Goal: Communication & Community: Ask a question

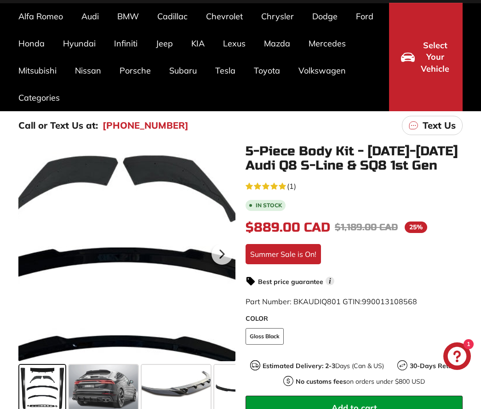
scroll to position [71, 0]
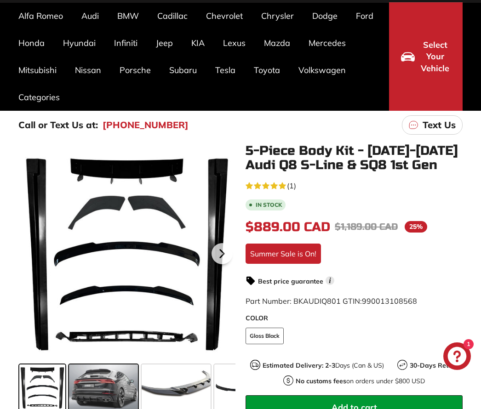
click at [99, 383] on span at bounding box center [103, 387] width 69 height 46
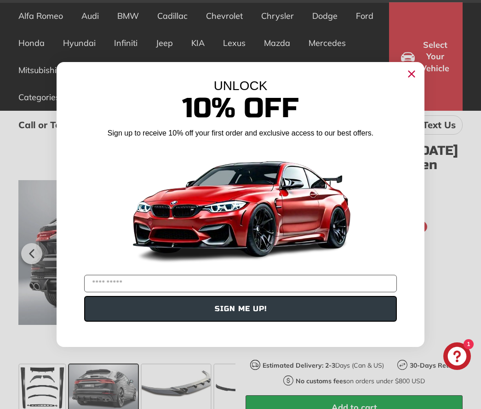
click at [412, 81] on circle "Close dialog" at bounding box center [411, 74] width 14 height 14
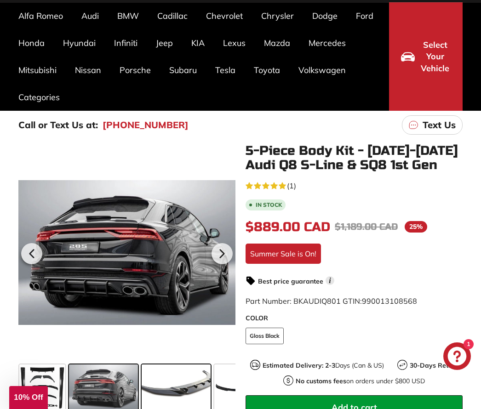
click at [181, 395] on span at bounding box center [176, 387] width 69 height 46
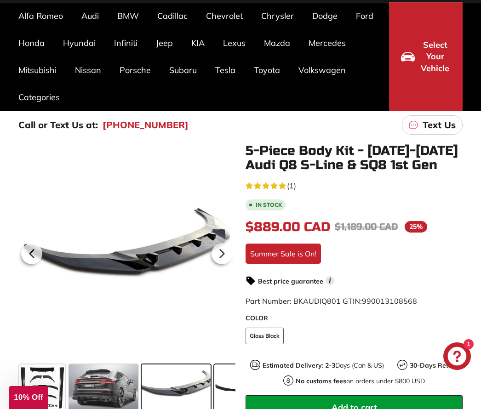
click at [221, 389] on span at bounding box center [237, 387] width 46 height 46
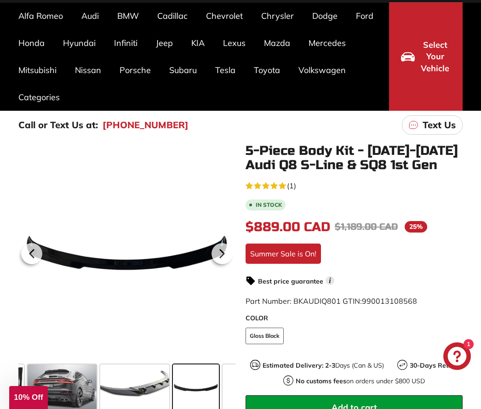
scroll to position [0, 110]
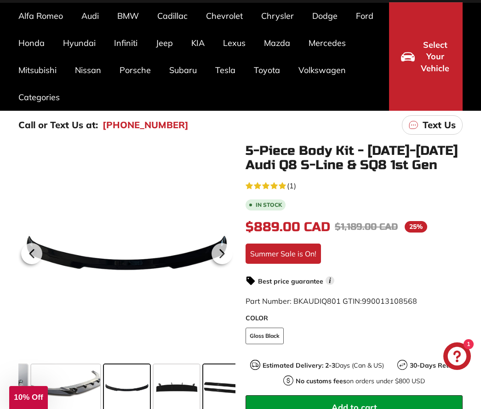
click at [222, 389] on span at bounding box center [226, 387] width 46 height 46
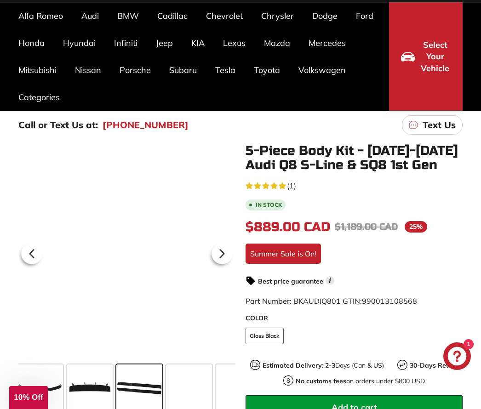
scroll to position [0, 210]
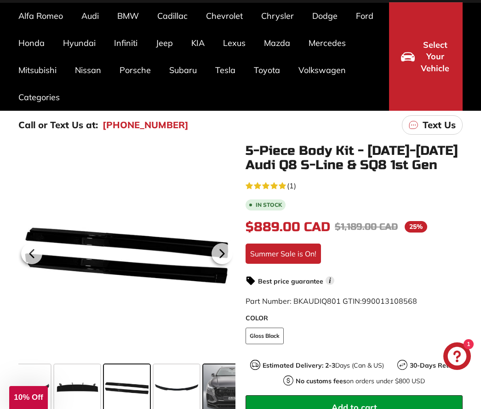
click at [222, 390] on span at bounding box center [231, 387] width 57 height 46
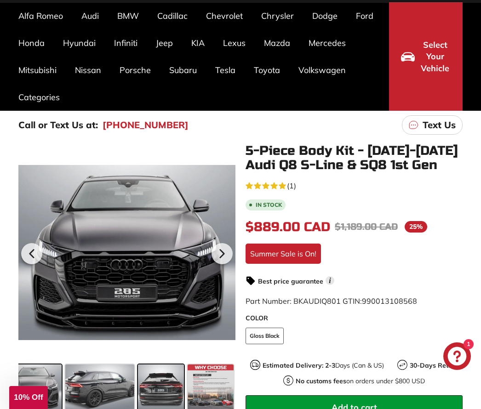
scroll to position [0, 408]
click at [169, 387] on span at bounding box center [161, 387] width 46 height 46
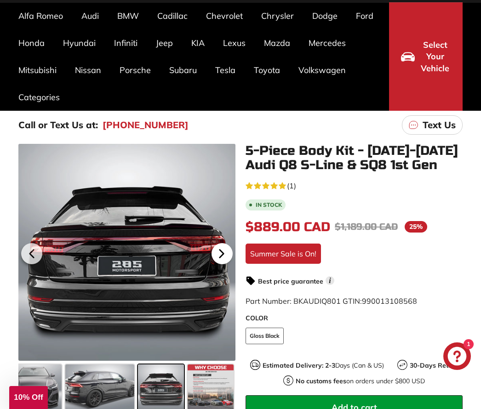
click at [221, 259] on icon at bounding box center [221, 253] width 21 height 21
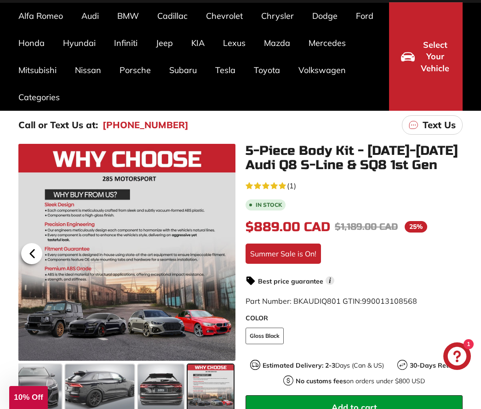
click at [30, 252] on icon at bounding box center [32, 253] width 21 height 21
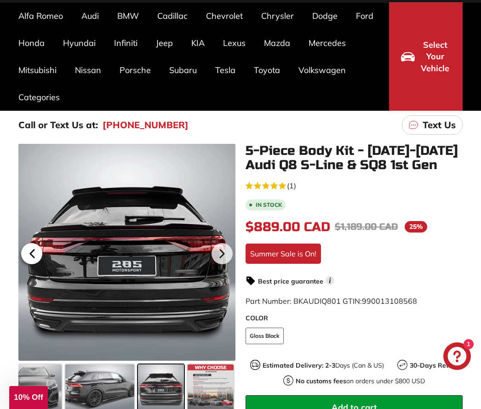
click at [30, 252] on icon at bounding box center [32, 253] width 21 height 21
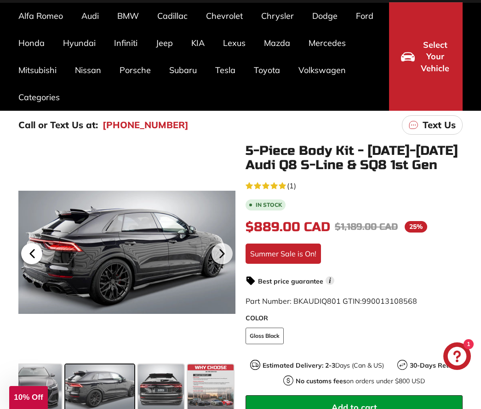
click at [30, 252] on icon at bounding box center [32, 253] width 21 height 21
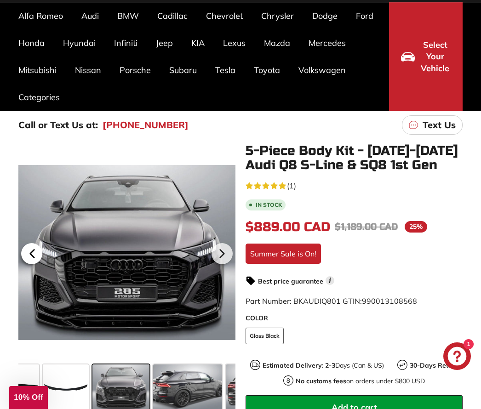
scroll to position [0, 314]
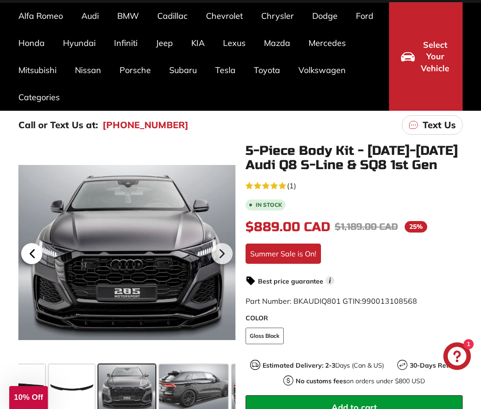
click at [30, 252] on icon at bounding box center [32, 253] width 21 height 21
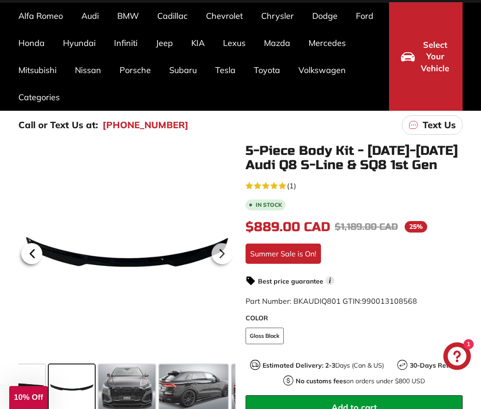
click at [30, 252] on icon at bounding box center [32, 253] width 21 height 21
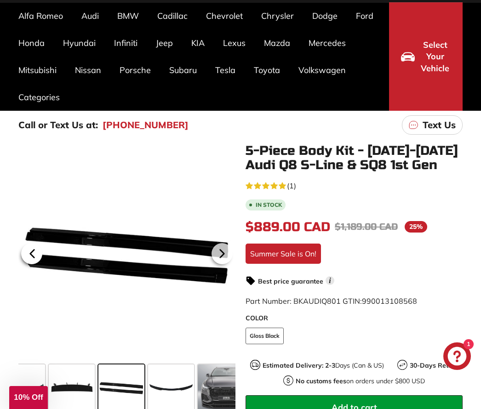
scroll to position [0, 210]
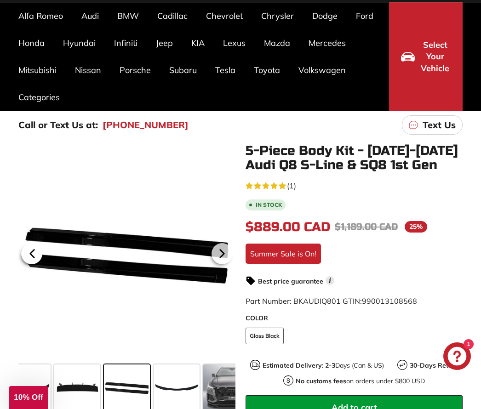
click at [30, 252] on icon at bounding box center [32, 253] width 21 height 21
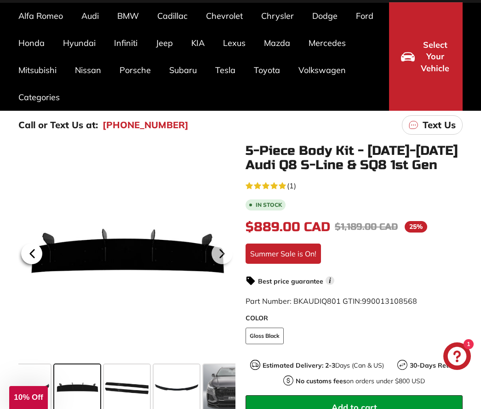
click at [30, 252] on icon at bounding box center [32, 253] width 21 height 21
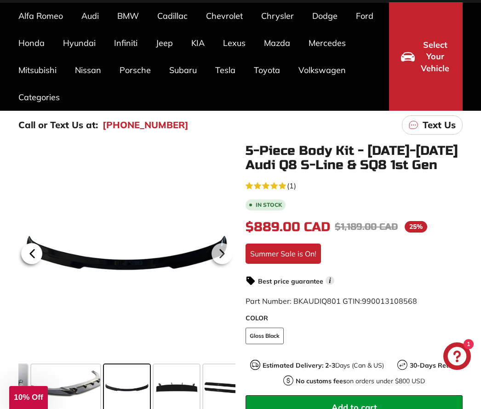
click at [30, 252] on icon at bounding box center [32, 253] width 21 height 21
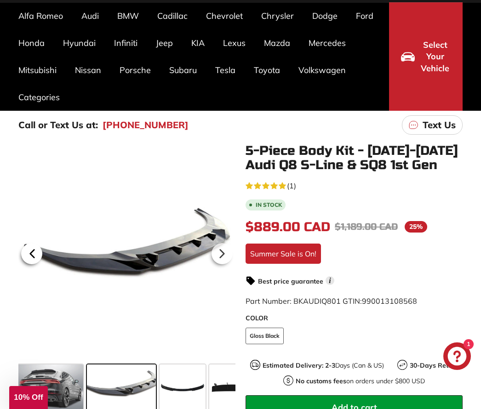
scroll to position [0, 49]
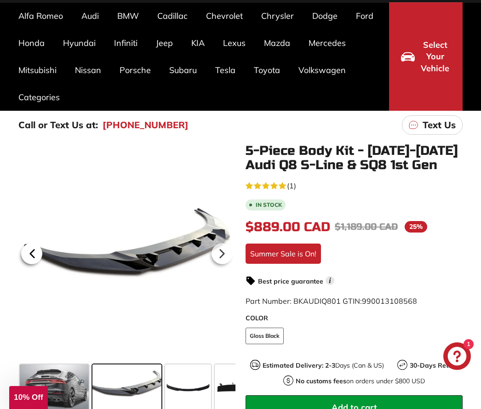
click at [30, 252] on icon at bounding box center [32, 253] width 21 height 21
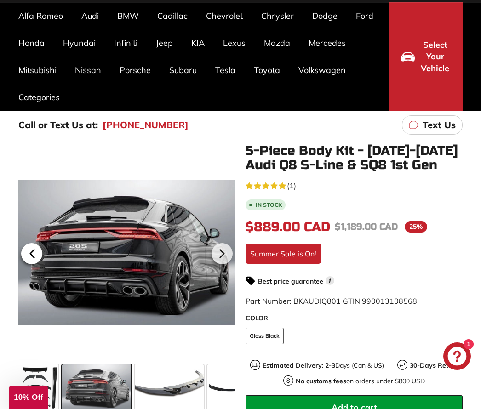
scroll to position [0, 0]
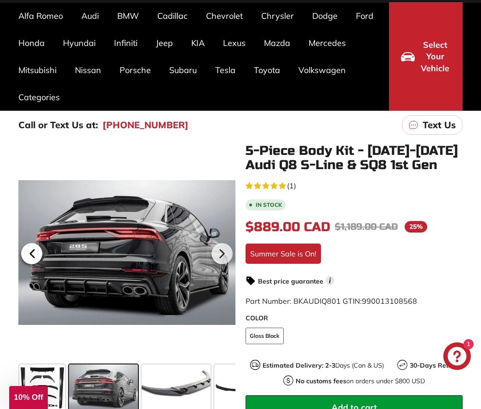
click at [30, 252] on icon at bounding box center [32, 253] width 21 height 21
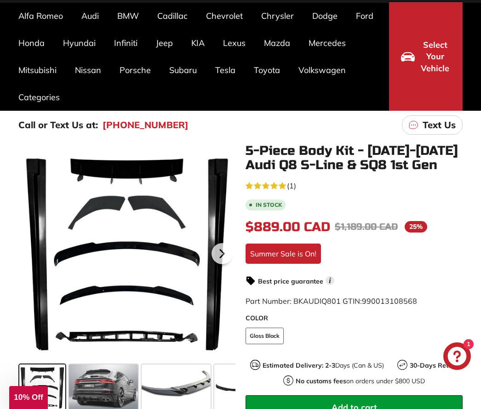
click at [30, 252] on div at bounding box center [126, 252] width 217 height 217
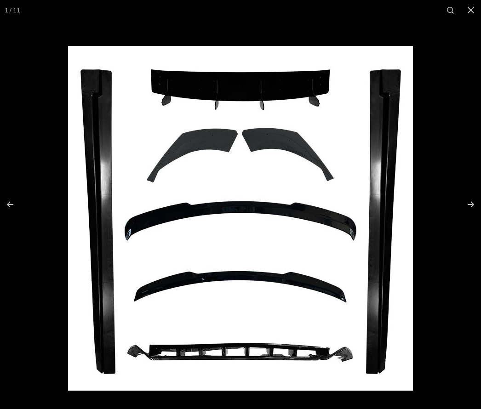
scroll to position [71, 0]
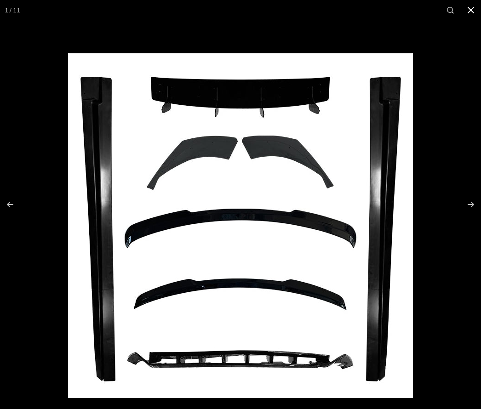
click at [472, 13] on button at bounding box center [471, 10] width 20 height 20
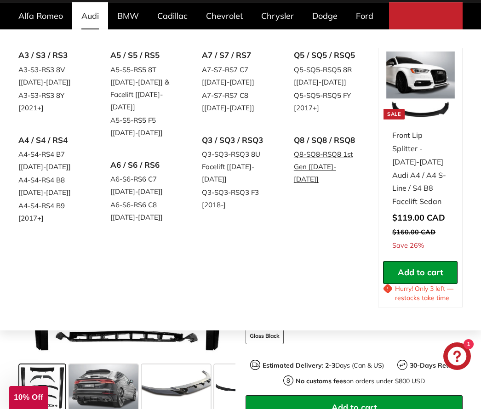
click at [319, 152] on link "Q8-SQ8-RSQ8 1st Gen [[DATE]-[DATE]]" at bounding box center [327, 167] width 66 height 38
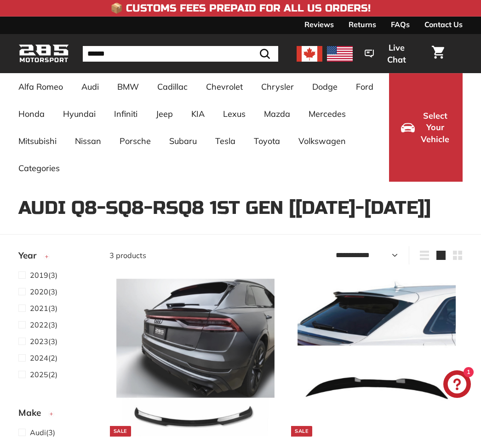
select select "**********"
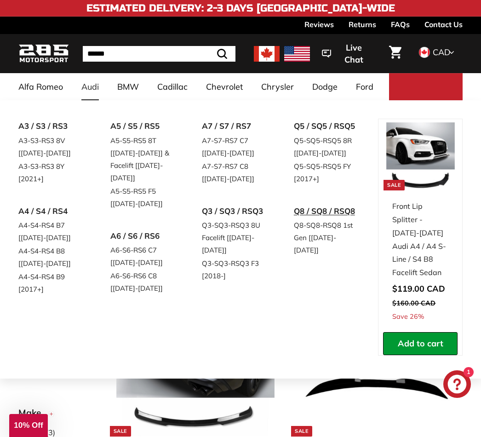
click at [312, 212] on link "Q8 / SQ8 / RSQ8" at bounding box center [327, 211] width 66 height 15
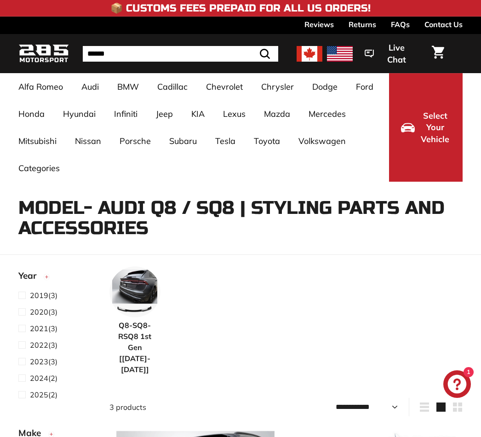
select select "**********"
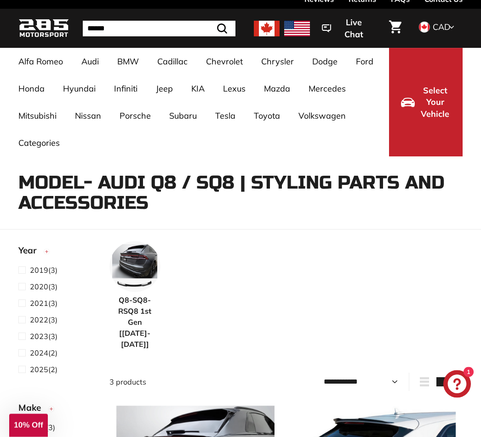
scroll to position [25, 0]
click at [21, 336] on span at bounding box center [23, 335] width 11 height 11
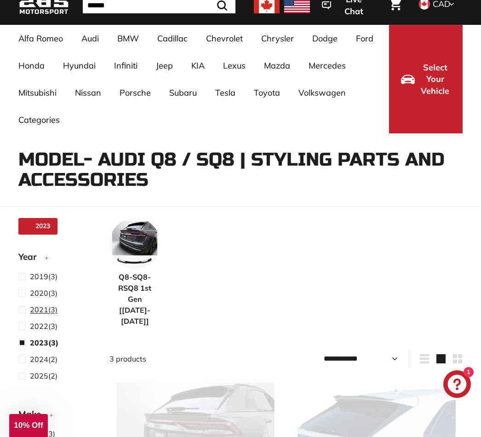
scroll to position [80, 0]
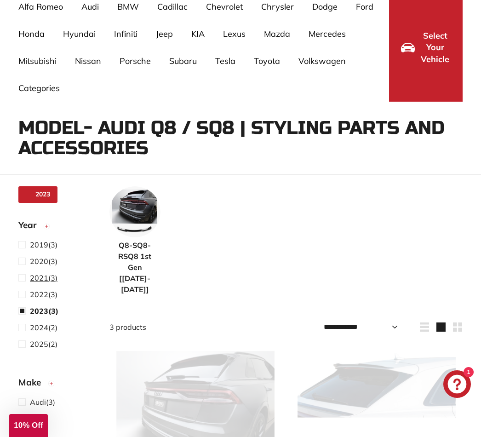
select select "**********"
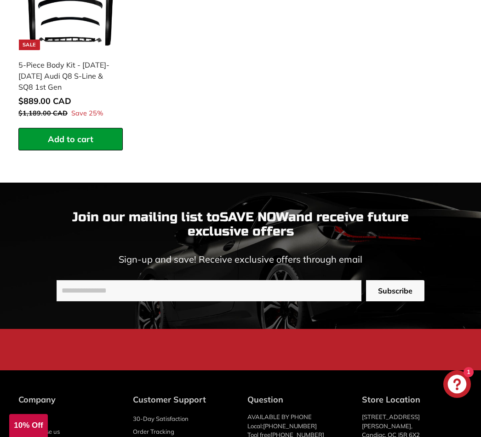
scroll to position [981, 0]
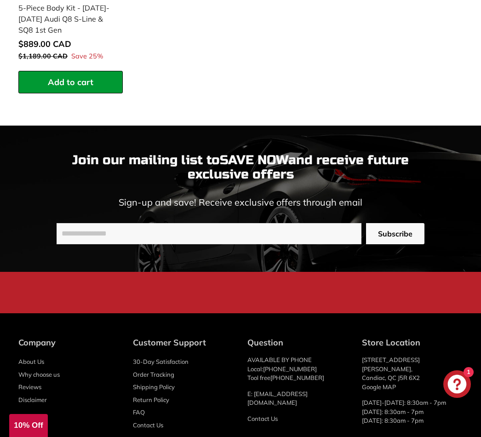
click at [141, 424] on link "Contact Us" at bounding box center [148, 425] width 30 height 13
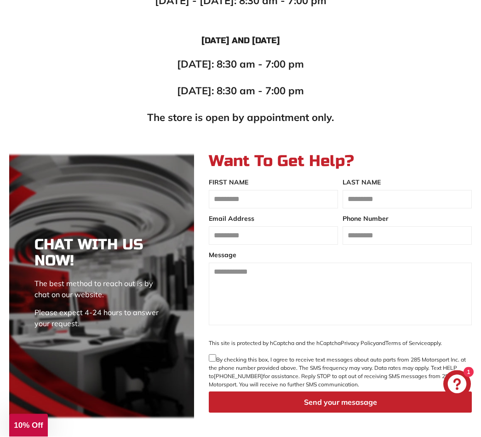
scroll to position [748, 0]
click at [244, 196] on input "FIRST NAME" at bounding box center [273, 199] width 129 height 18
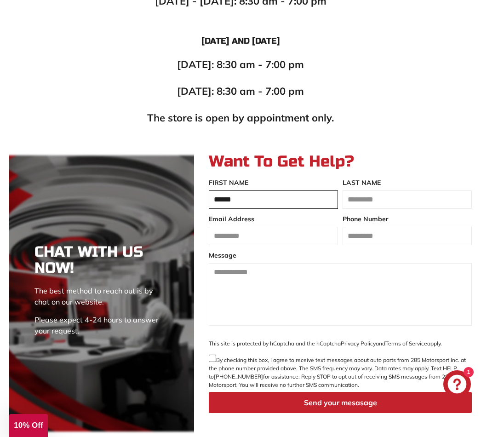
type input "******"
click at [364, 196] on input "FIRST NAME" at bounding box center [406, 199] width 129 height 18
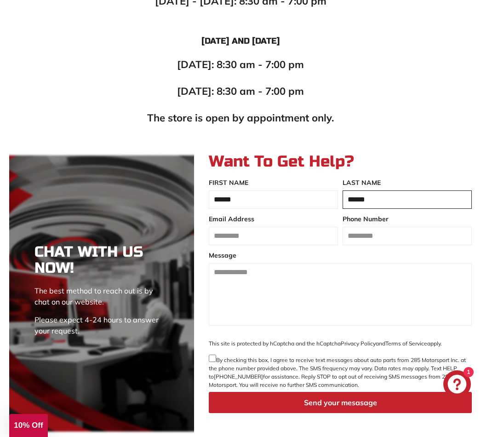
type input "******"
click at [260, 236] on input "Email Address" at bounding box center [273, 236] width 129 height 18
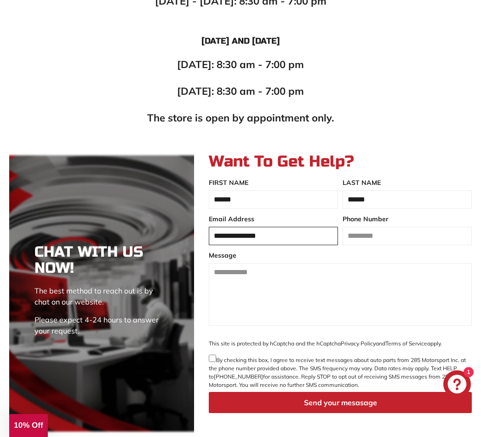
type input "**********"
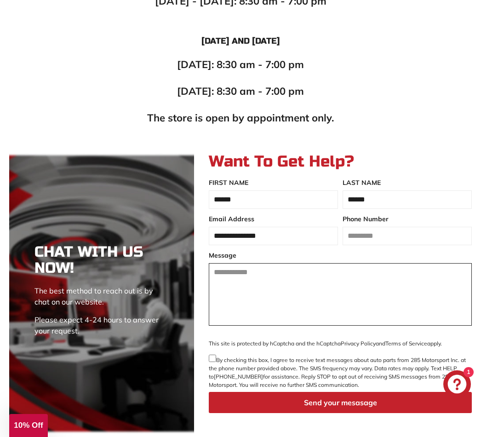
click at [225, 274] on textarea "Message" at bounding box center [340, 294] width 263 height 63
type textarea "**********"
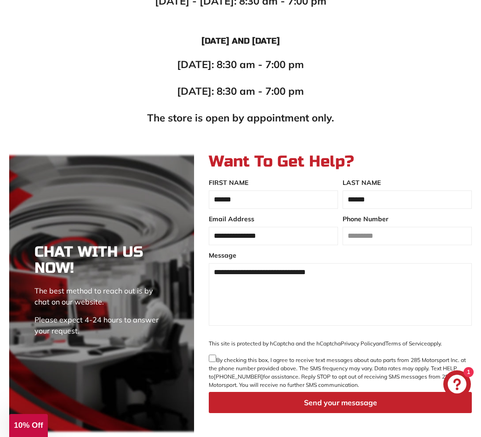
click at [332, 398] on button "Send your mesasage" at bounding box center [340, 403] width 263 height 22
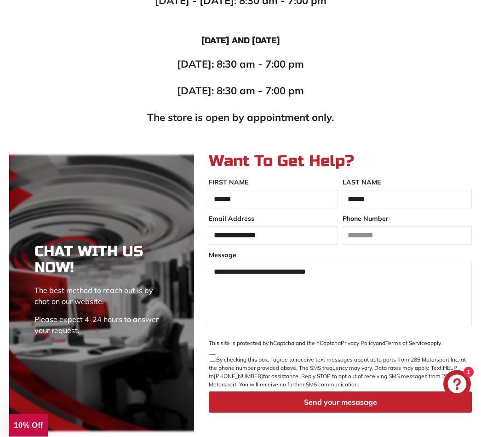
scroll to position [748, 0]
